Goal: Transaction & Acquisition: Download file/media

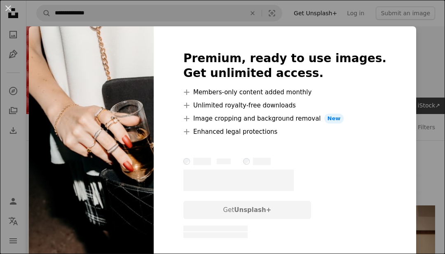
scroll to position [1239, 0]
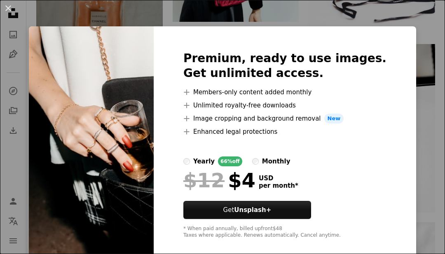
click at [5, 9] on button "An X shape" at bounding box center [8, 8] width 10 height 10
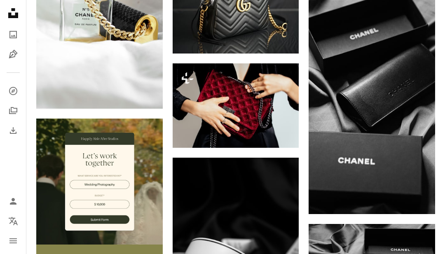
scroll to position [1775, 0]
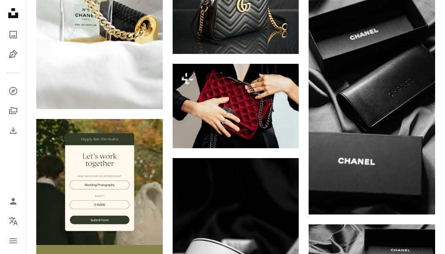
click at [364, 59] on img at bounding box center [372, 102] width 126 height 225
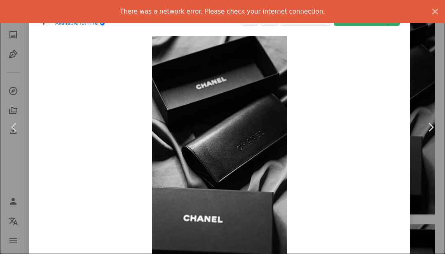
scroll to position [1801, 0]
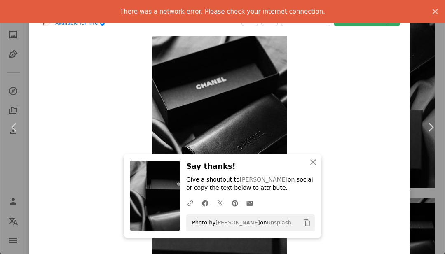
click at [433, 10] on icon "An X shape" at bounding box center [435, 12] width 10 height 10
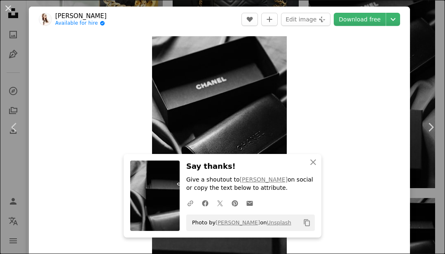
click at [365, 16] on link "Download free" at bounding box center [360, 19] width 52 height 13
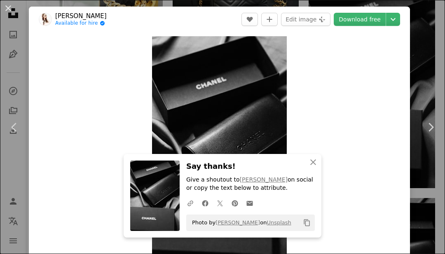
click at [7, 7] on button "An X shape" at bounding box center [8, 8] width 10 height 10
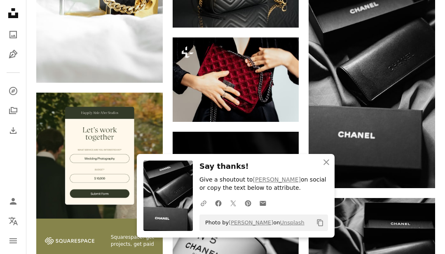
click at [418, 170] on icon "Download" at bounding box center [418, 173] width 5 height 6
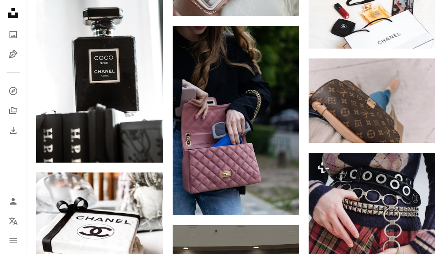
scroll to position [4984, 0]
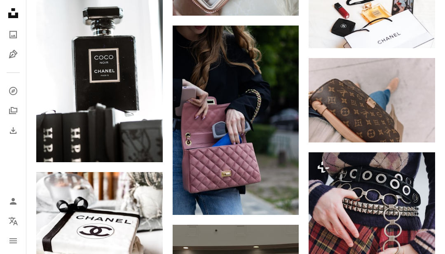
click at [281, 200] on icon "Arrow pointing down" at bounding box center [282, 200] width 7 height 10
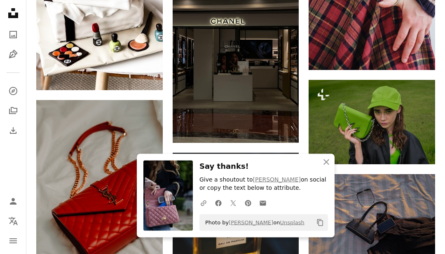
scroll to position [5235, 0]
click at [327, 167] on icon "An X shape" at bounding box center [326, 162] width 10 height 10
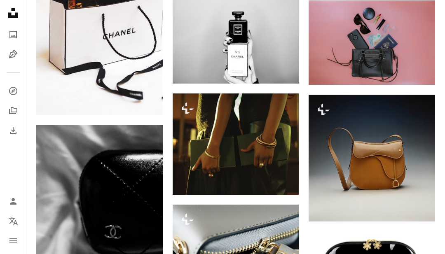
scroll to position [0, 0]
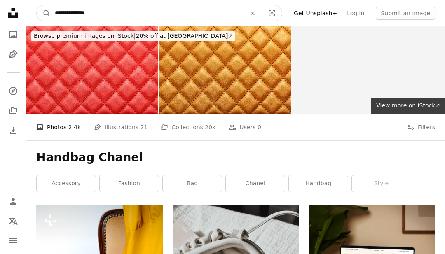
click at [104, 14] on input "**********" at bounding box center [147, 13] width 193 height 16
type input "**********"
click at [44, 13] on button "A magnifying glass" at bounding box center [44, 13] width 14 height 16
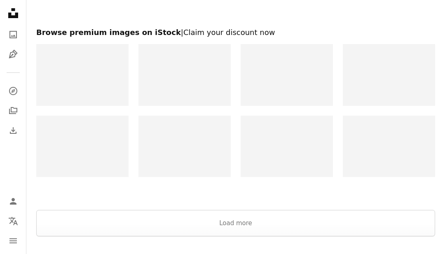
scroll to position [1487, 0]
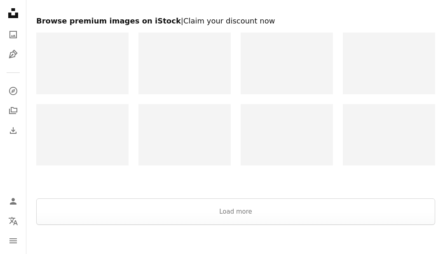
click at [230, 208] on button "Load more" at bounding box center [235, 212] width 399 height 26
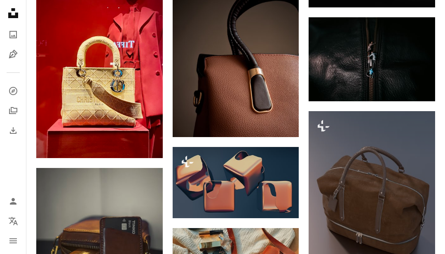
scroll to position [3118, 0]
click at [146, 140] on icon "Download" at bounding box center [145, 143] width 5 height 6
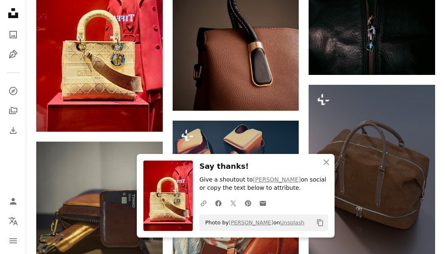
click at [327, 167] on icon "An X shape" at bounding box center [326, 162] width 10 height 10
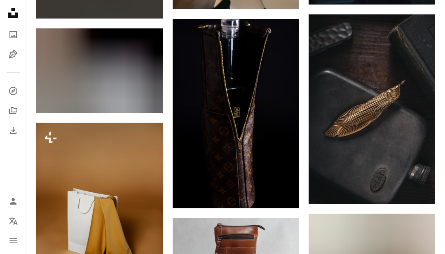
scroll to position [4434, 0]
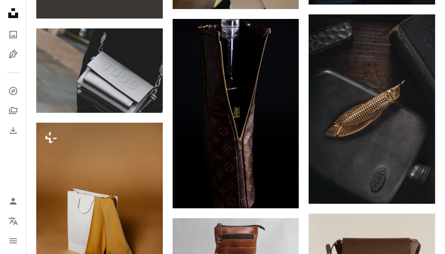
click at [279, 192] on icon "Arrow pointing down" at bounding box center [282, 193] width 7 height 10
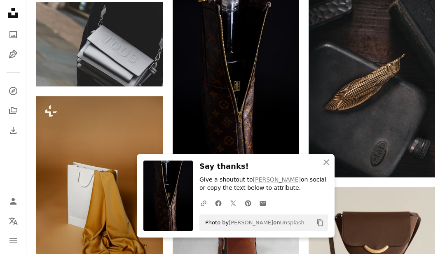
click at [324, 167] on icon "An X shape" at bounding box center [326, 162] width 10 height 10
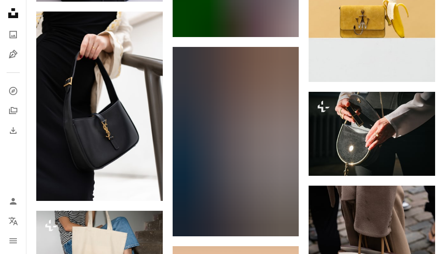
scroll to position [9261, 0]
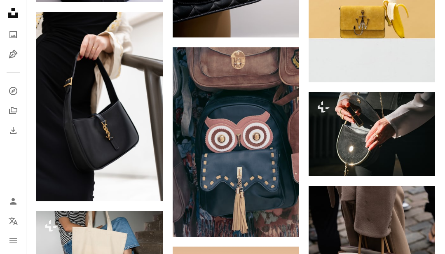
click at [149, 181] on icon "Arrow pointing down" at bounding box center [146, 186] width 7 height 10
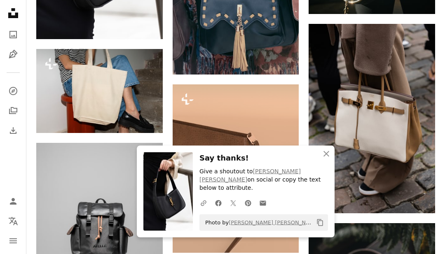
scroll to position [9423, 0]
click at [421, 193] on icon "Arrow pointing down" at bounding box center [418, 198] width 7 height 10
click at [324, 159] on icon "An X shape" at bounding box center [326, 154] width 10 height 10
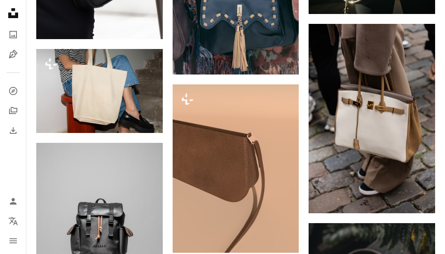
click at [325, 167] on icon "An X shape" at bounding box center [326, 162] width 10 height 10
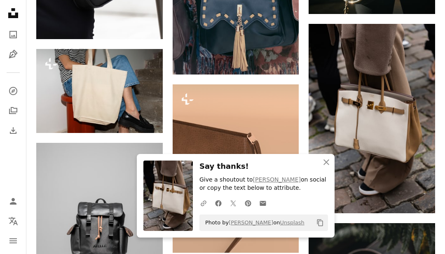
click at [328, 167] on icon "An X shape" at bounding box center [326, 162] width 10 height 10
click at [321, 167] on icon "An X shape" at bounding box center [326, 162] width 10 height 10
click at [324, 167] on icon "An X shape" at bounding box center [326, 162] width 10 height 10
click at [327, 167] on icon "An X shape" at bounding box center [326, 162] width 10 height 10
click at [324, 167] on icon "An X shape" at bounding box center [326, 162] width 10 height 10
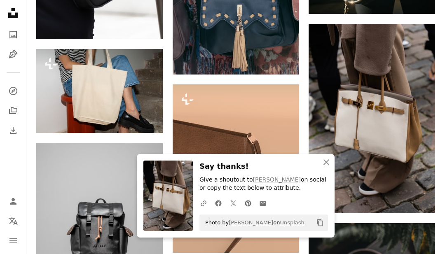
click at [326, 167] on icon "An X shape" at bounding box center [326, 162] width 10 height 10
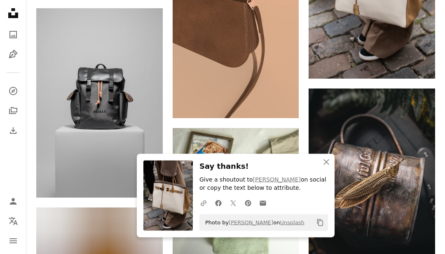
scroll to position [9559, 0]
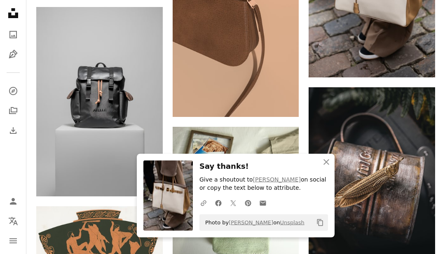
click at [325, 165] on icon "button" at bounding box center [326, 162] width 6 height 6
click at [327, 165] on icon "button" at bounding box center [326, 162] width 6 height 6
click at [325, 167] on icon "An X shape" at bounding box center [326, 162] width 10 height 10
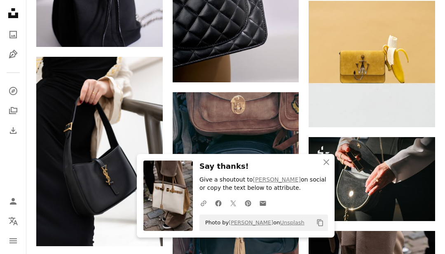
scroll to position [9215, 0]
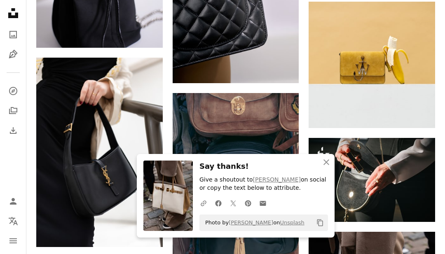
click at [330, 167] on icon "An X shape" at bounding box center [326, 162] width 10 height 10
click at [324, 167] on icon "An X shape" at bounding box center [326, 162] width 10 height 10
click at [322, 167] on icon "An X shape" at bounding box center [326, 162] width 10 height 10
click at [323, 167] on icon "An X shape" at bounding box center [326, 162] width 10 height 10
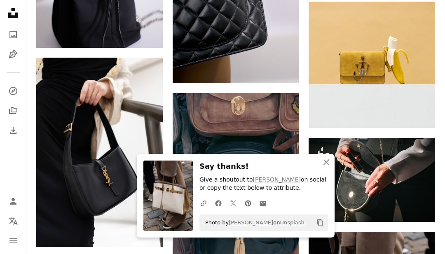
click at [323, 167] on icon "An X shape" at bounding box center [326, 162] width 10 height 10
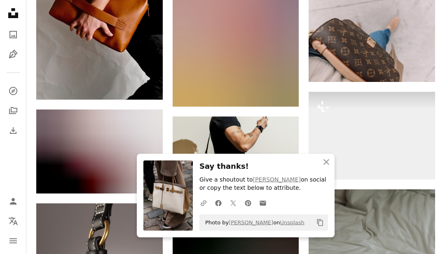
scroll to position [11886, 0]
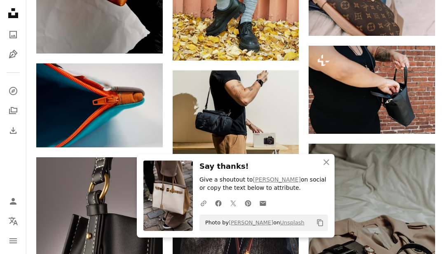
click at [226, 104] on img at bounding box center [236, 112] width 126 height 84
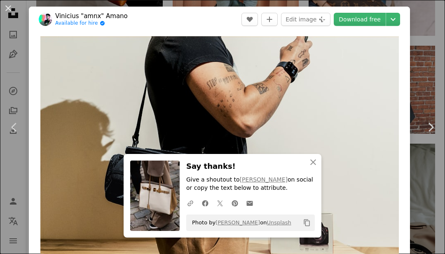
click at [4, 5] on button "An X shape" at bounding box center [8, 8] width 10 height 10
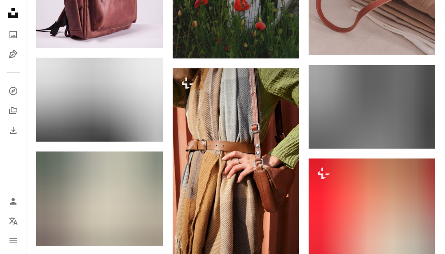
scroll to position [12854, 0]
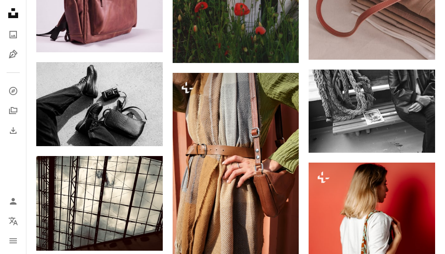
click at [147, 130] on icon "Arrow pointing down" at bounding box center [146, 131] width 7 height 10
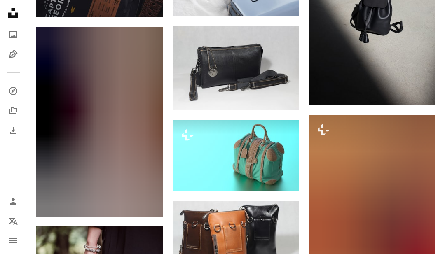
scroll to position [15538, 0]
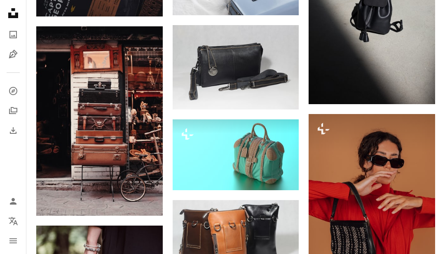
click at [145, 199] on icon "Arrow pointing down" at bounding box center [146, 201] width 7 height 10
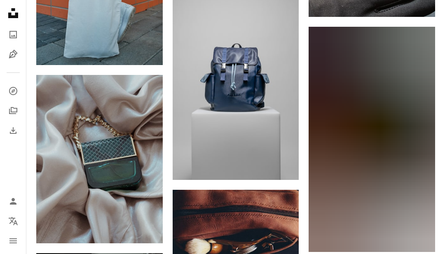
scroll to position [16523, 0]
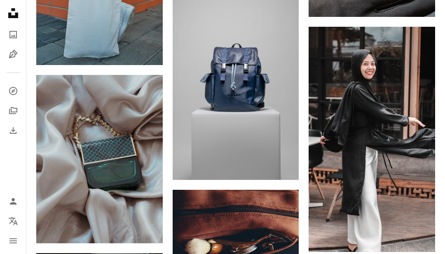
click at [419, 234] on icon "Download" at bounding box center [418, 237] width 5 height 6
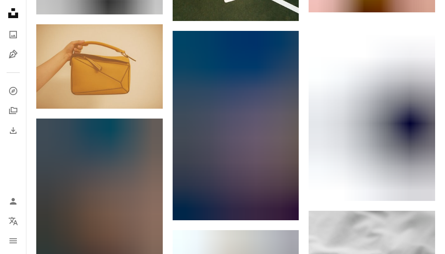
scroll to position [17010, 0]
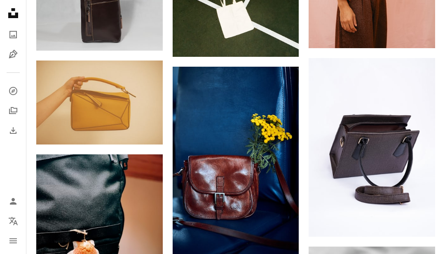
click at [145, 124] on icon "Arrow pointing down" at bounding box center [146, 129] width 7 height 10
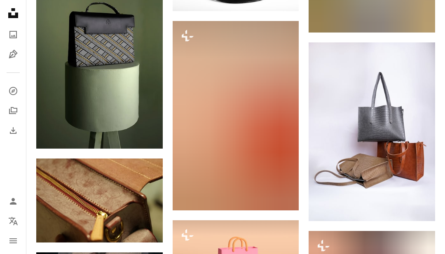
scroll to position [19306, 0]
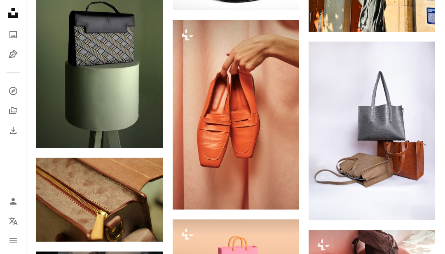
click at [272, 194] on button "A lock Download" at bounding box center [268, 194] width 46 height 13
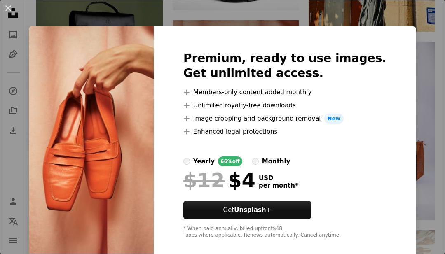
click at [13, 10] on button "An X shape" at bounding box center [8, 8] width 10 height 10
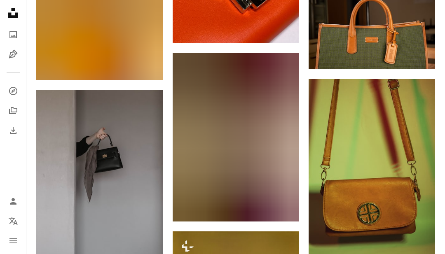
scroll to position [19740, 0]
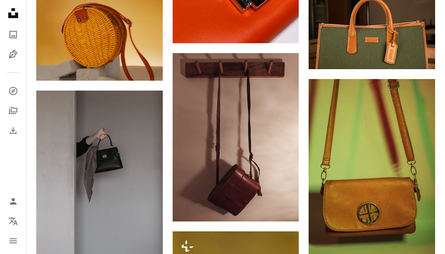
click at [145, 242] on icon "Arrow pointing down" at bounding box center [146, 244] width 7 height 10
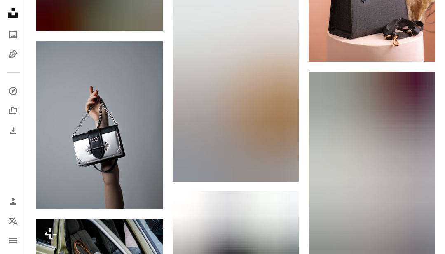
scroll to position [20727, 0]
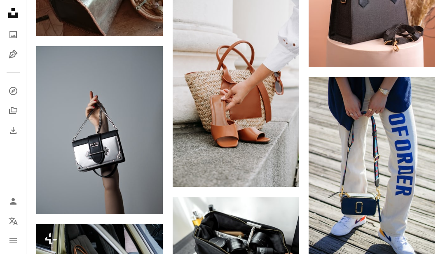
click at [282, 167] on icon "Arrow pointing down" at bounding box center [282, 172] width 7 height 10
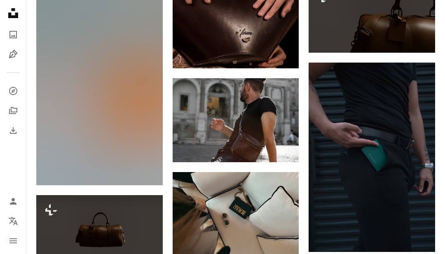
scroll to position [0, 0]
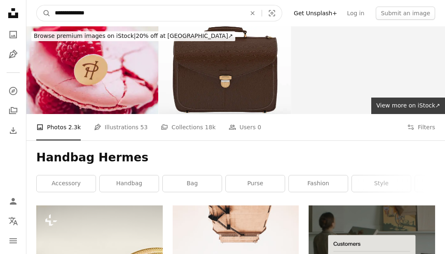
click at [105, 12] on input "**********" at bounding box center [147, 13] width 193 height 16
click at [104, 14] on input "**********" at bounding box center [147, 13] width 193 height 16
type input "*"
type input "**********"
click at [44, 13] on button "A magnifying glass" at bounding box center [44, 13] width 14 height 16
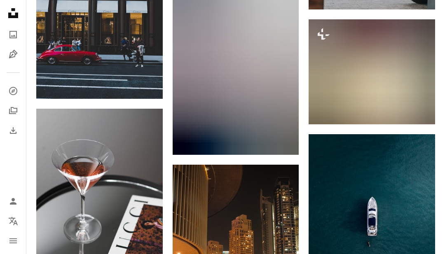
scroll to position [1079, 0]
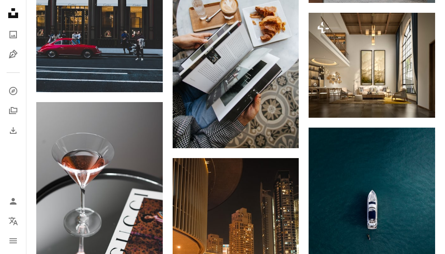
click at [145, 252] on icon "Arrow pointing down" at bounding box center [146, 255] width 7 height 10
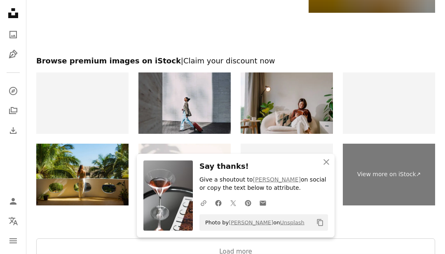
scroll to position [1581, 0]
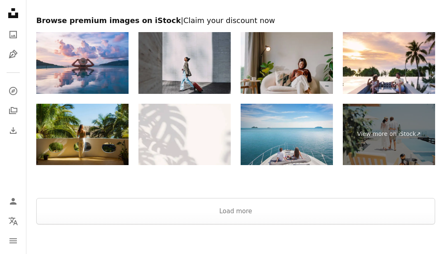
click at [235, 209] on button "Load more" at bounding box center [235, 211] width 399 height 26
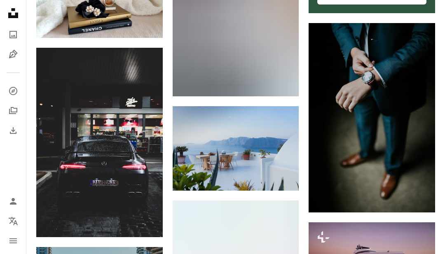
scroll to position [3387, 0]
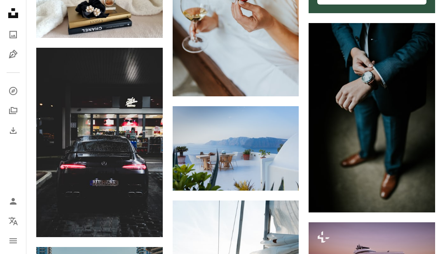
click at [419, 194] on icon "Download" at bounding box center [418, 197] width 5 height 6
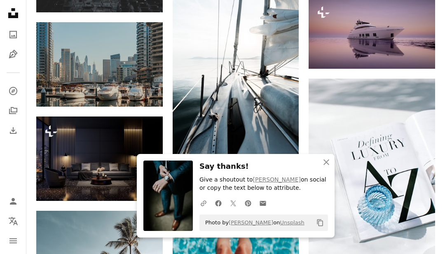
scroll to position [3624, 0]
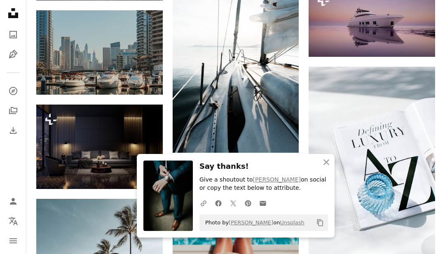
click at [328, 167] on icon "An X shape" at bounding box center [326, 162] width 10 height 10
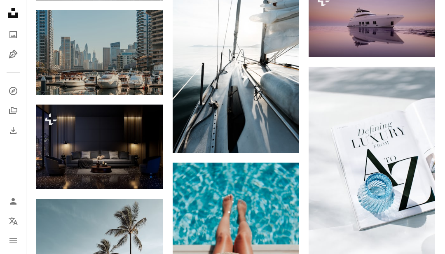
click at [419, 238] on icon "Download" at bounding box center [418, 241] width 5 height 6
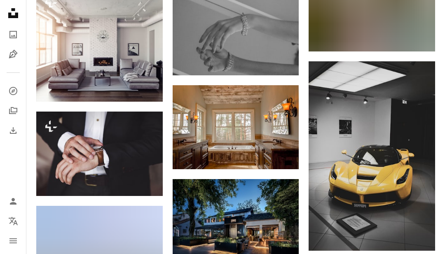
scroll to position [7489, 0]
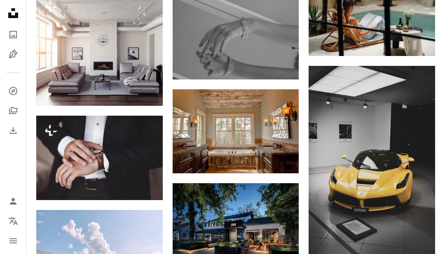
click at [135, 180] on button "A lock Download" at bounding box center [131, 185] width 46 height 13
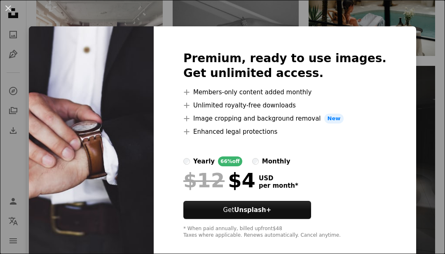
click at [5, 4] on button "An X shape" at bounding box center [8, 8] width 10 height 10
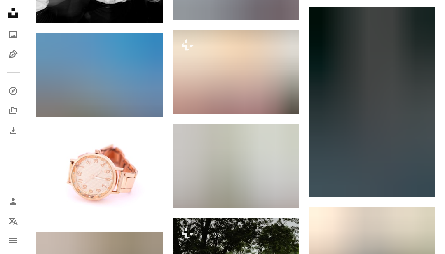
scroll to position [10798, 0]
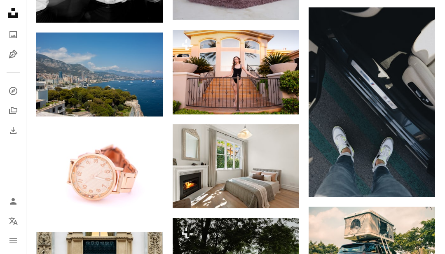
click at [416, 182] on icon "Arrow pointing down" at bounding box center [418, 182] width 7 height 10
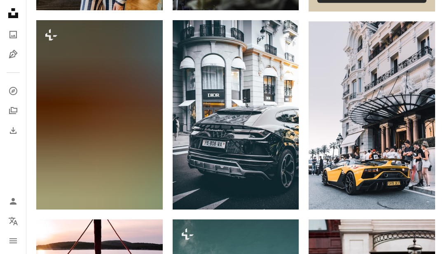
scroll to position [0, 0]
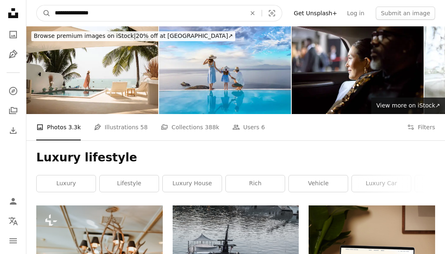
click at [71, 14] on input "**********" at bounding box center [147, 13] width 193 height 16
click at [72, 12] on input "**********" at bounding box center [147, 13] width 193 height 16
click at [70, 13] on input "**********" at bounding box center [147, 13] width 193 height 16
click at [100, 15] on input "**********" at bounding box center [147, 13] width 193 height 16
type input "**********"
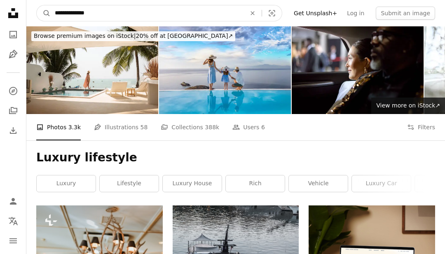
click at [44, 13] on button "A magnifying glass" at bounding box center [44, 13] width 14 height 16
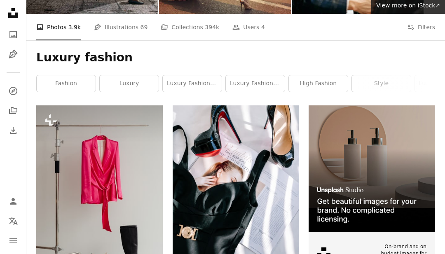
scroll to position [100, 0]
click at [309, 86] on link "high fashion" at bounding box center [318, 84] width 59 height 16
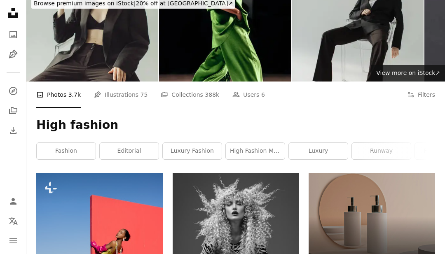
scroll to position [31, 0]
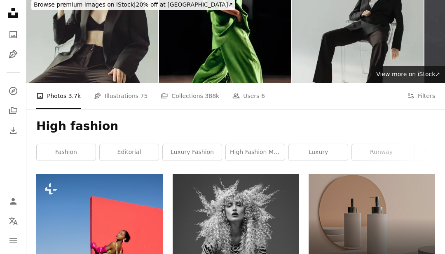
click at [189, 150] on link "luxury fashion" at bounding box center [192, 152] width 59 height 16
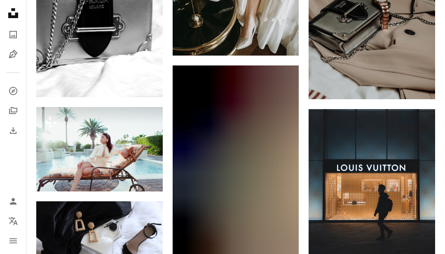
scroll to position [732, 0]
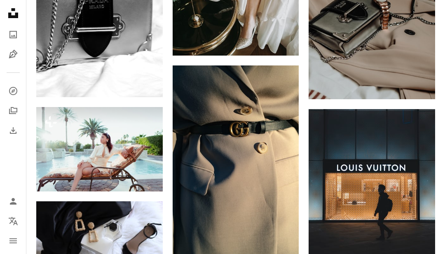
click at [281, 236] on icon "Arrow pointing down" at bounding box center [282, 240] width 7 height 10
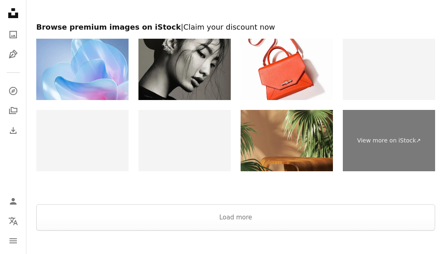
scroll to position [1437, 0]
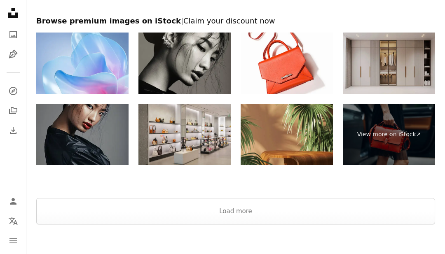
click at [223, 212] on button "Load more" at bounding box center [235, 211] width 399 height 26
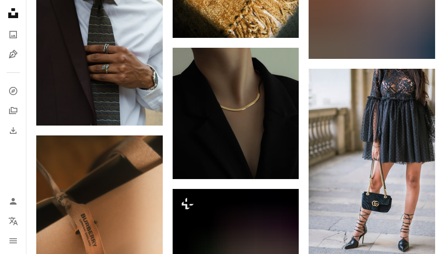
scroll to position [1551, 0]
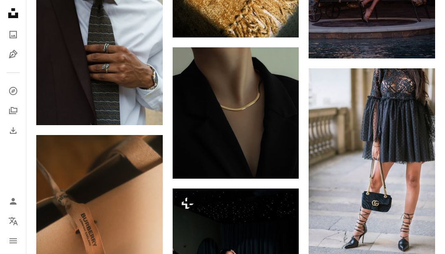
click at [280, 162] on icon "Arrow pointing down" at bounding box center [282, 164] width 7 height 10
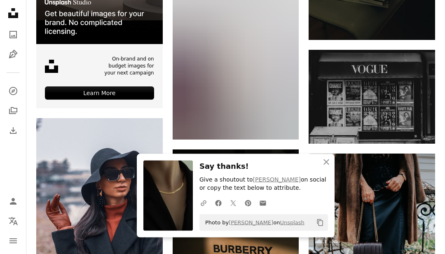
scroll to position [1968, 0]
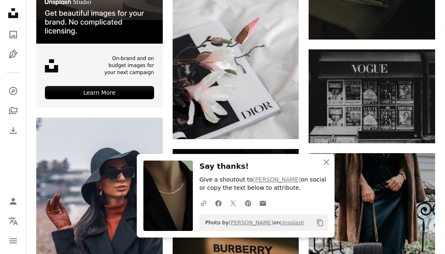
click at [421, 130] on icon "Arrow pointing down" at bounding box center [418, 128] width 7 height 10
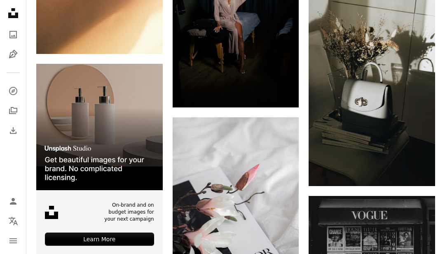
scroll to position [1821, 0]
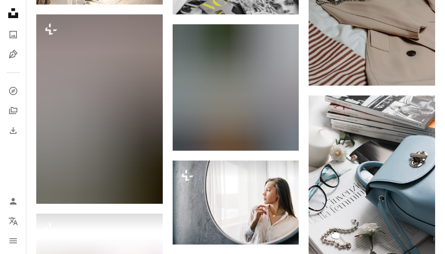
scroll to position [2657, 0]
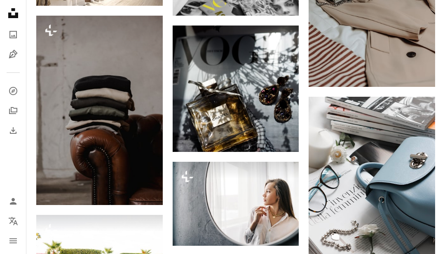
click at [283, 135] on icon "Arrow pointing down" at bounding box center [282, 137] width 7 height 10
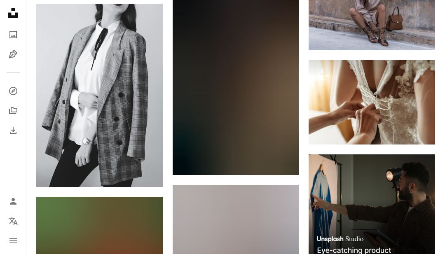
scroll to position [3362, 0]
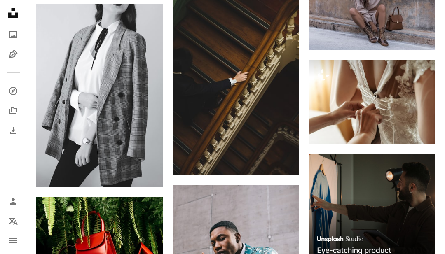
click at [283, 159] on icon "Arrow pointing down" at bounding box center [282, 160] width 7 height 10
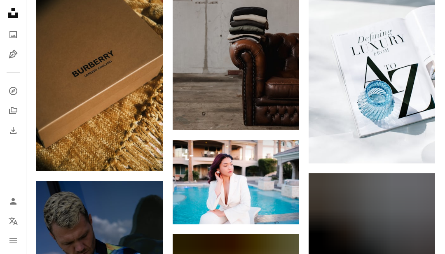
scroll to position [4372, 0]
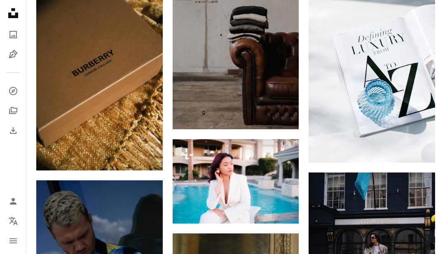
click at [414, 141] on link "Arrow pointing down" at bounding box center [418, 147] width 16 height 13
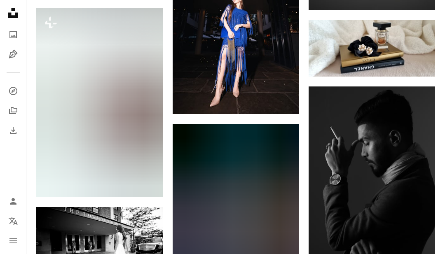
scroll to position [4867, 0]
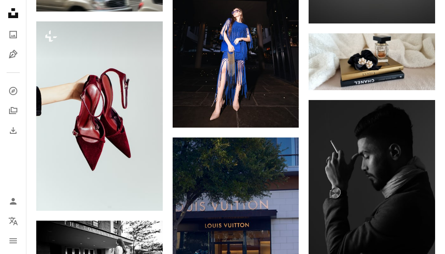
click at [416, 70] on icon "Arrow pointing down" at bounding box center [418, 75] width 7 height 10
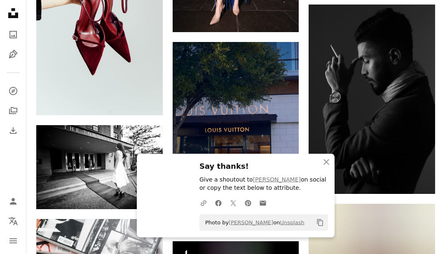
scroll to position [4962, 0]
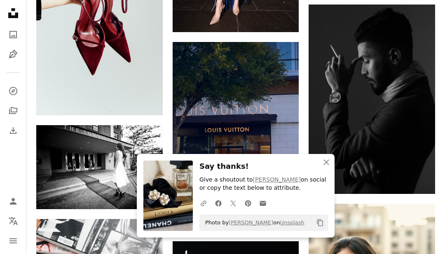
click at [420, 174] on icon "Arrow pointing down" at bounding box center [418, 179] width 7 height 10
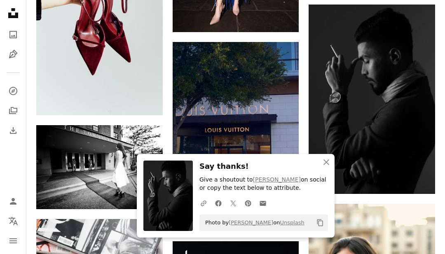
scroll to position [5026, 0]
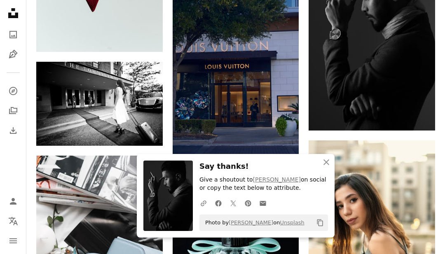
click at [283, 151] on icon "Download" at bounding box center [282, 153] width 5 height 6
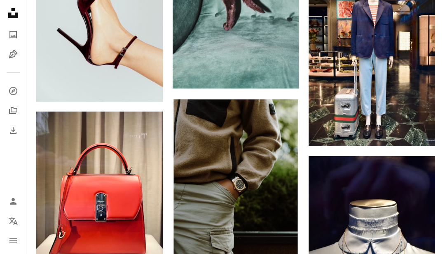
scroll to position [6848, 0]
click at [280, 243] on icon "Arrow pointing down" at bounding box center [282, 241] width 7 height 10
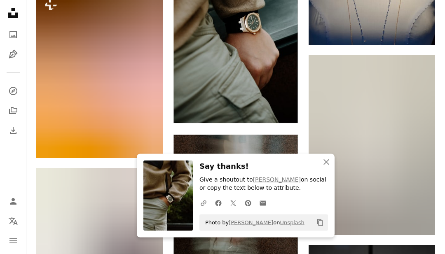
scroll to position [7145, 0]
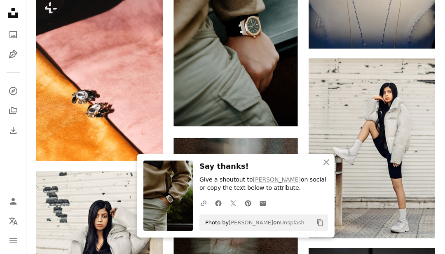
click at [283, 108] on icon "Arrow pointing down" at bounding box center [282, 112] width 7 height 10
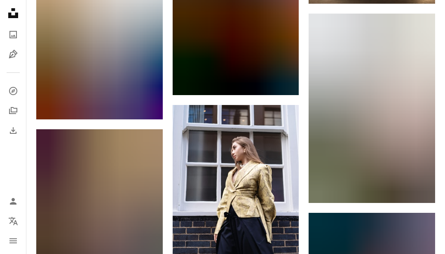
scroll to position [8102, 0]
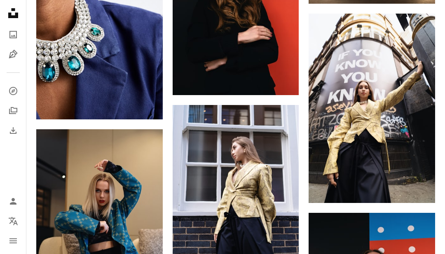
click at [418, 186] on icon "Arrow pointing down" at bounding box center [418, 188] width 7 height 10
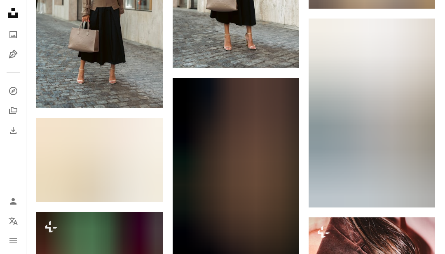
scroll to position [13014, 0]
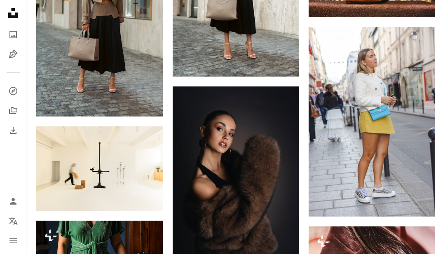
click at [346, 106] on img at bounding box center [372, 121] width 126 height 189
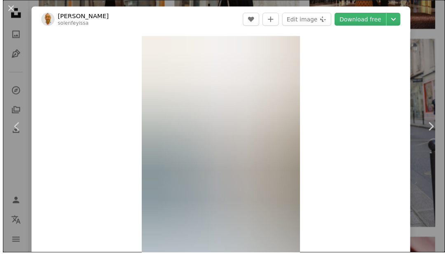
scroll to position [13013, 0]
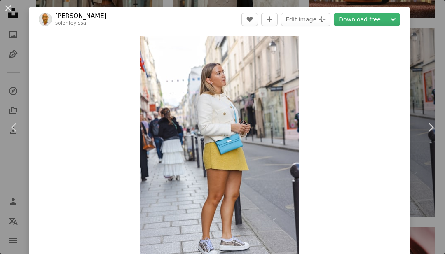
click at [366, 19] on link "Download free" at bounding box center [360, 19] width 52 height 13
click at [8, 7] on button "An X shape" at bounding box center [8, 8] width 10 height 10
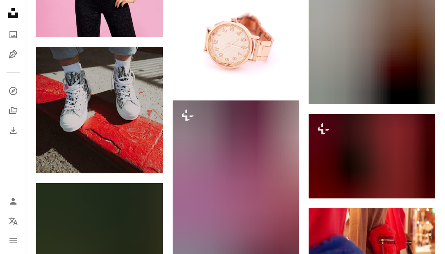
scroll to position [14280, 0]
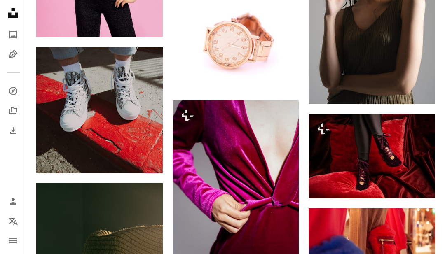
click at [145, 153] on icon "Arrow pointing down" at bounding box center [146, 158] width 7 height 10
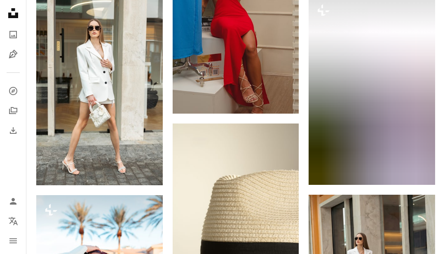
scroll to position [16128, 0]
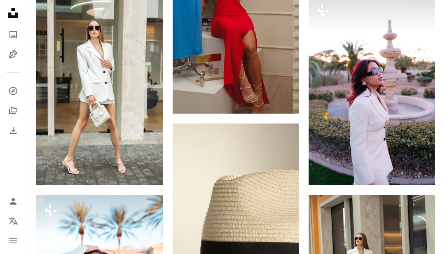
click at [148, 167] on icon "Arrow pointing down" at bounding box center [146, 170] width 7 height 10
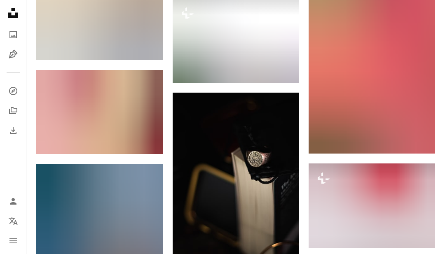
scroll to position [16652, 0]
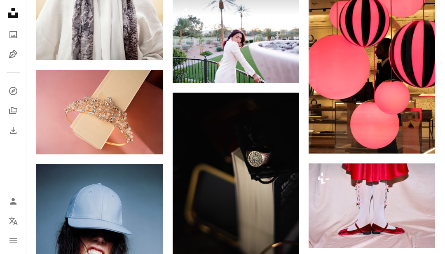
click at [147, 136] on icon "Arrow pointing down" at bounding box center [146, 139] width 7 height 10
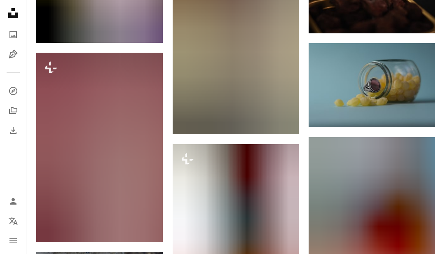
scroll to position [17362, 0]
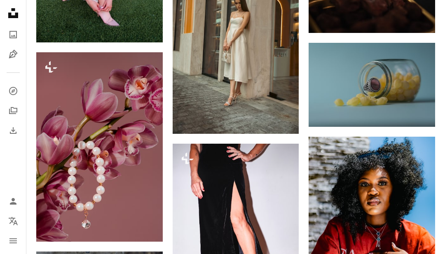
click at [130, 221] on button "A lock Download" at bounding box center [131, 226] width 46 height 13
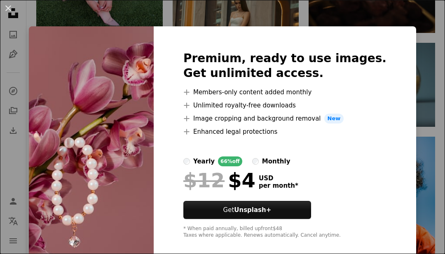
click at [13, 9] on button "An X shape" at bounding box center [8, 8] width 10 height 10
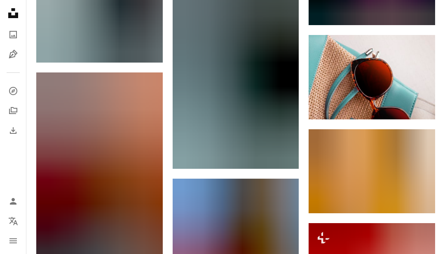
scroll to position [21258, 0]
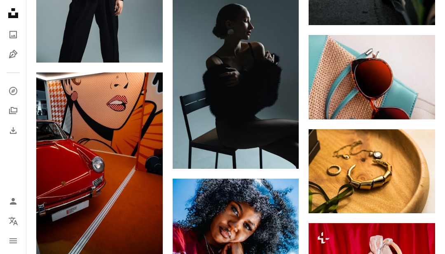
click at [415, 198] on link "Arrow pointing down" at bounding box center [418, 198] width 16 height 13
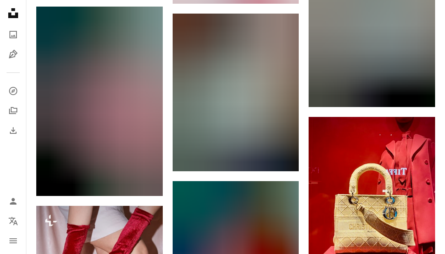
scroll to position [25139, 0]
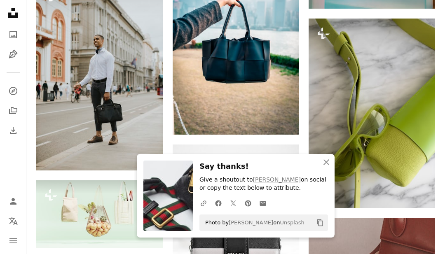
scroll to position [24692, 0]
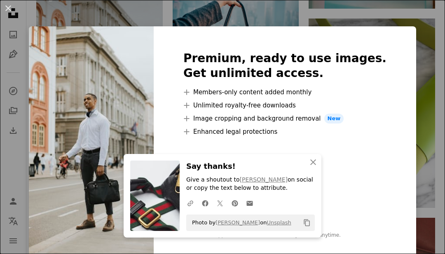
click at [12, 10] on button "An X shape" at bounding box center [8, 8] width 10 height 10
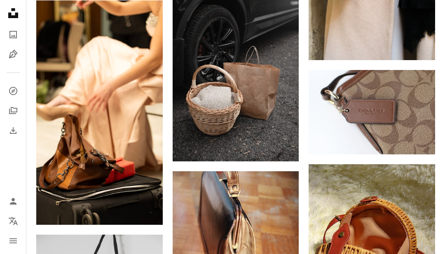
scroll to position [25335, 0]
click at [144, 205] on icon "Arrow pointing down" at bounding box center [146, 210] width 7 height 10
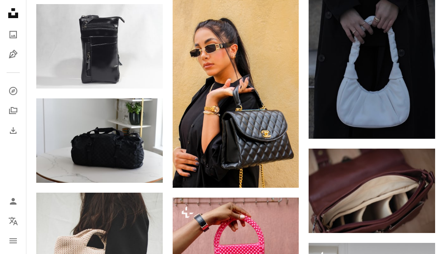
scroll to position [26693, 0]
click at [281, 172] on icon "Arrow pointing down" at bounding box center [282, 173] width 7 height 10
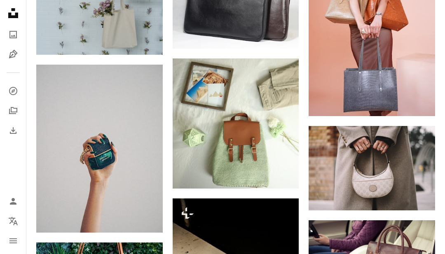
scroll to position [27408, 0]
click at [420, 190] on icon "Arrow pointing down" at bounding box center [418, 195] width 7 height 10
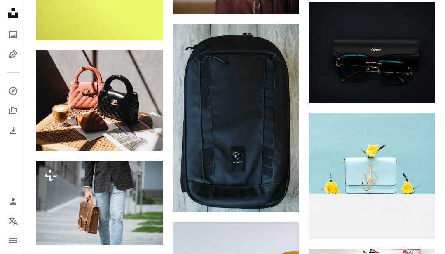
scroll to position [31600, 0]
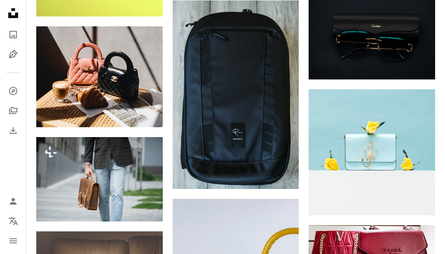
click at [143, 108] on icon "Arrow pointing down" at bounding box center [146, 112] width 7 height 10
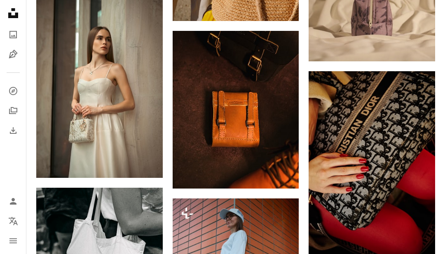
scroll to position [34508, 0]
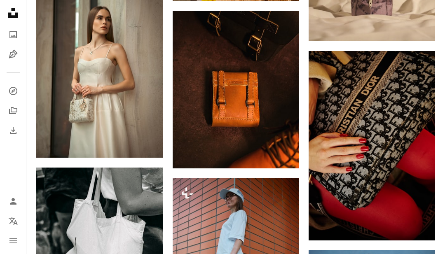
click at [418, 222] on icon "Download" at bounding box center [418, 225] width 5 height 6
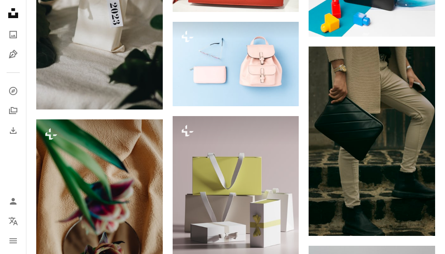
scroll to position [36141, 0]
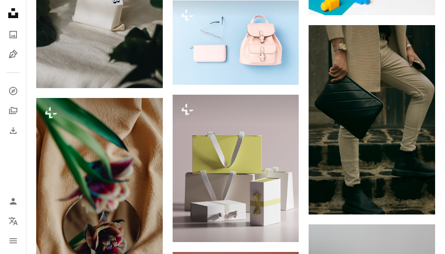
click at [419, 199] on icon "Download" at bounding box center [418, 199] width 5 height 6
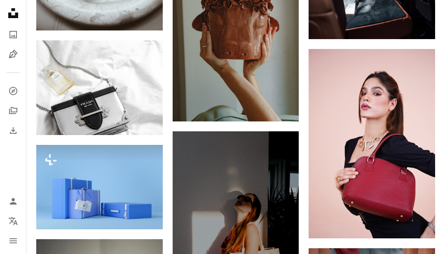
scroll to position [36708, 0]
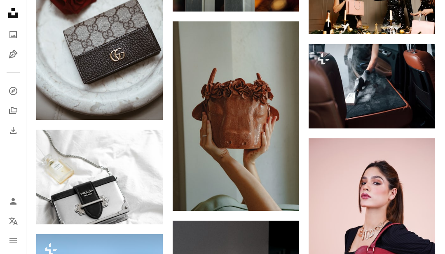
click at [283, 196] on icon "Arrow pointing down" at bounding box center [282, 196] width 7 height 10
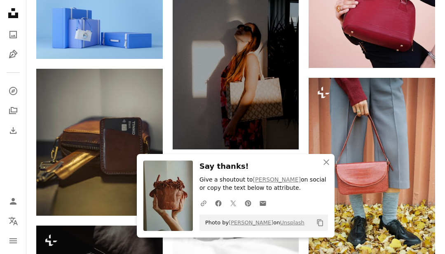
scroll to position [36977, 0]
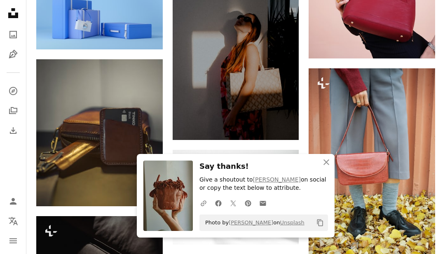
click at [330, 167] on icon "An X shape" at bounding box center [326, 162] width 10 height 10
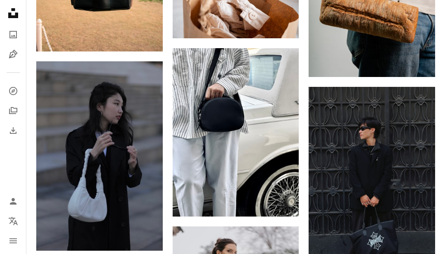
scroll to position [38998, 0]
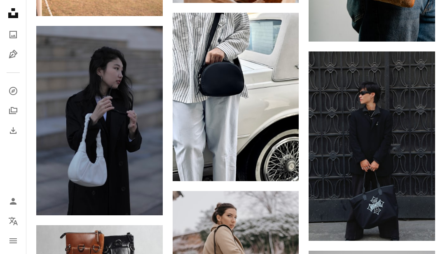
click at [150, 198] on link "Arrow pointing down" at bounding box center [146, 200] width 16 height 13
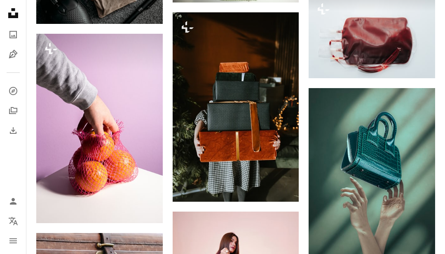
scroll to position [41968, 0]
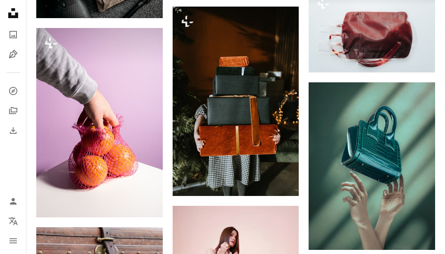
click at [274, 180] on button "A lock Download" at bounding box center [268, 181] width 46 height 13
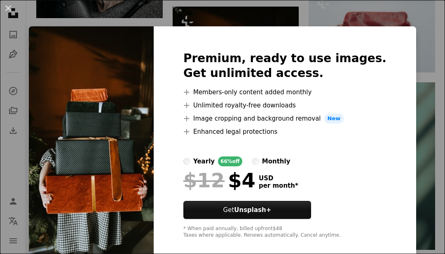
click at [10, 5] on button "An X shape" at bounding box center [8, 8] width 10 height 10
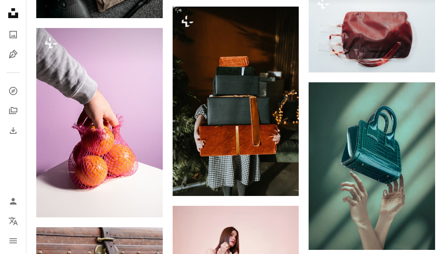
click at [2, 2] on nav "Unsplash logo Unsplash Home A photo Pen Tool A compass A stack of folders Downl…" at bounding box center [13, 127] width 26 height 254
click at [7, 9] on icon "Unsplash logo Unsplash Home" at bounding box center [13, 13] width 16 height 16
click at [13, 6] on icon "Unsplash logo Unsplash Home" at bounding box center [13, 13] width 16 height 16
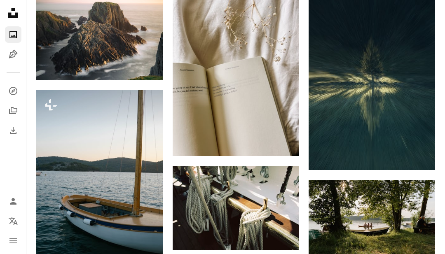
scroll to position [2828, 0]
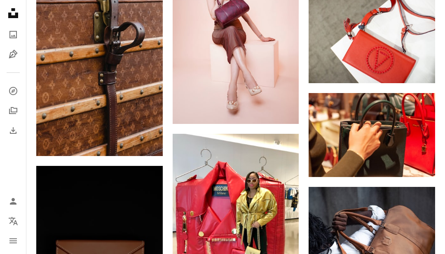
scroll to position [42229, 0]
click at [147, 138] on icon "Arrow pointing down" at bounding box center [146, 141] width 7 height 10
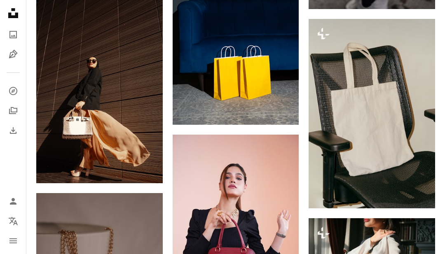
scroll to position [43177, 0]
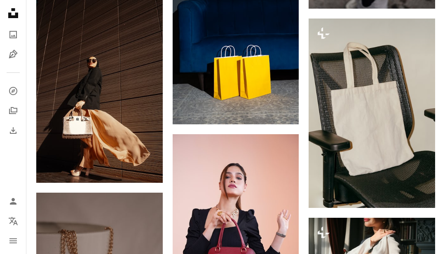
click at [148, 164] on icon "Arrow pointing down" at bounding box center [146, 168] width 7 height 10
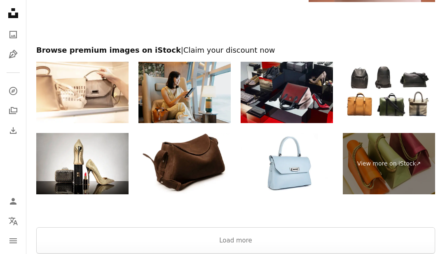
scroll to position [44262, 0]
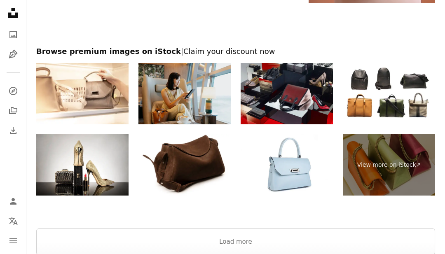
click at [224, 235] on button "Load more" at bounding box center [235, 242] width 399 height 26
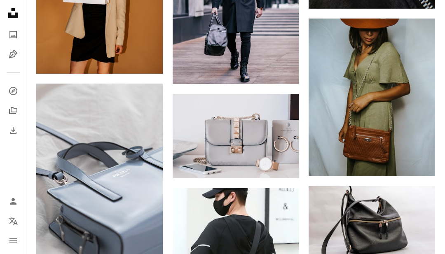
scroll to position [45493, 0]
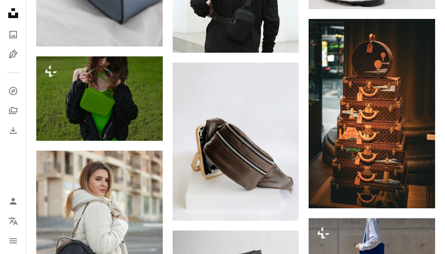
click at [419, 190] on icon "Download" at bounding box center [418, 193] width 5 height 6
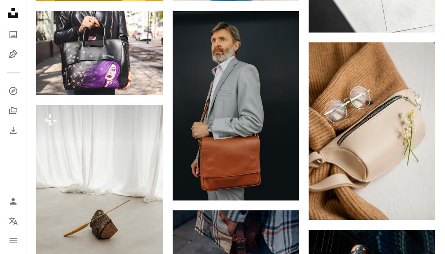
scroll to position [46732, 0]
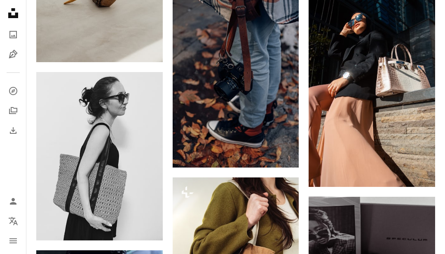
click at [415, 167] on icon "Arrow pointing down" at bounding box center [418, 172] width 7 height 10
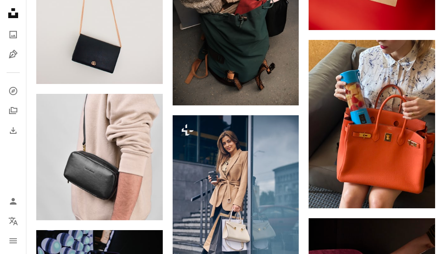
scroll to position [47287, 0]
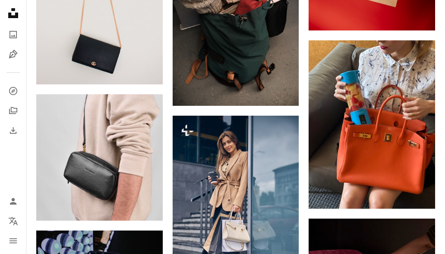
click at [416, 189] on icon "Arrow pointing down" at bounding box center [418, 194] width 7 height 10
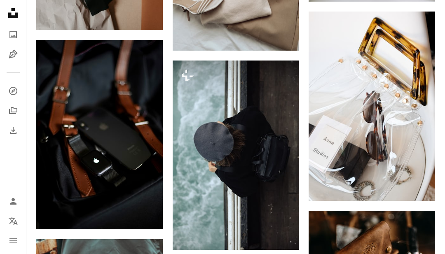
scroll to position [48609, 0]
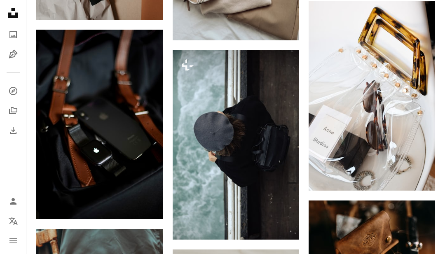
click at [267, 221] on button "A lock Download" at bounding box center [268, 224] width 46 height 13
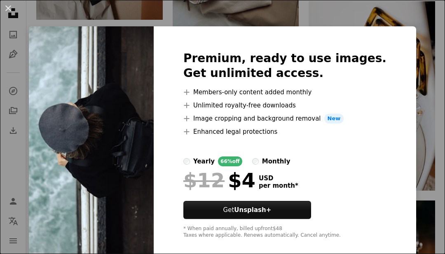
click at [8, 11] on button "An X shape" at bounding box center [8, 8] width 10 height 10
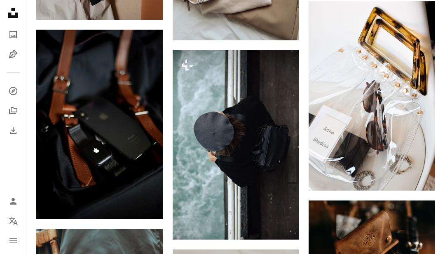
click at [7, 8] on icon "Unsplash logo Unsplash Home" at bounding box center [13, 13] width 16 height 16
